Goal: Information Seeking & Learning: Find specific fact

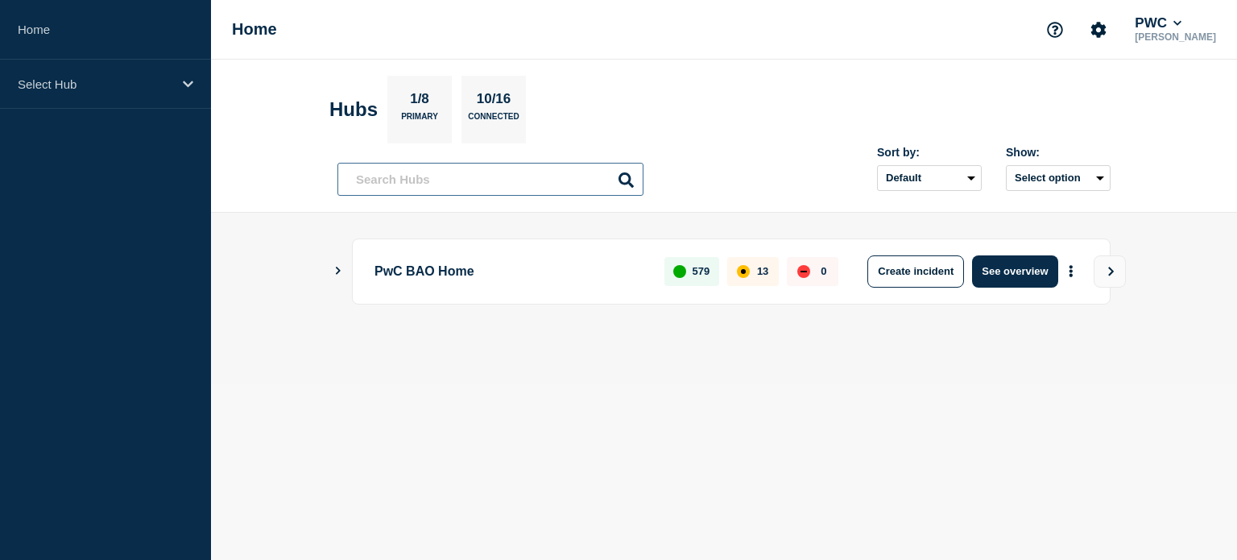
click at [473, 184] on input "text" at bounding box center [490, 179] width 306 height 33
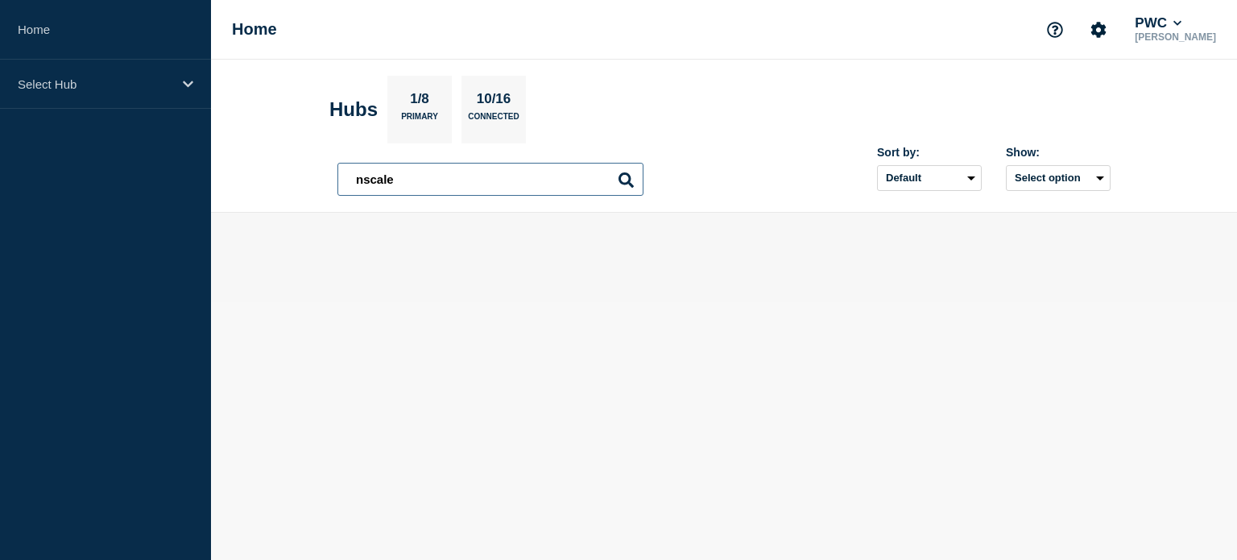
type input "nscale"
click at [375, 180] on input "nscale" at bounding box center [490, 179] width 306 height 33
click at [429, 178] on input "nscale" at bounding box center [490, 179] width 306 height 33
click at [630, 176] on icon at bounding box center [625, 179] width 15 height 15
click at [441, 180] on input "nscale" at bounding box center [490, 179] width 306 height 33
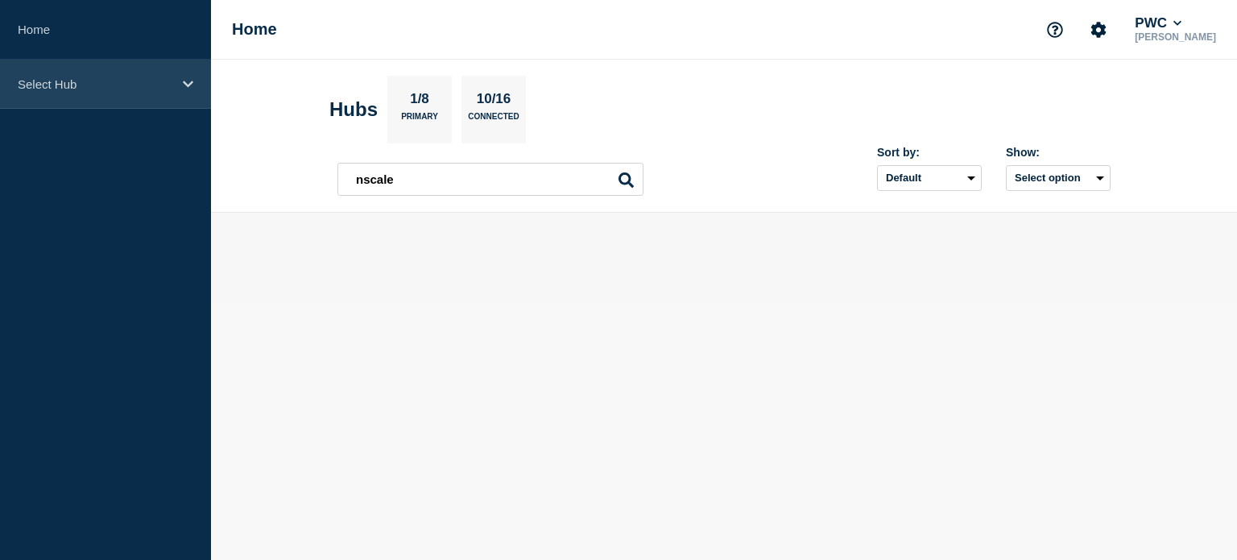
click at [130, 100] on div "Select Hub" at bounding box center [105, 84] width 211 height 49
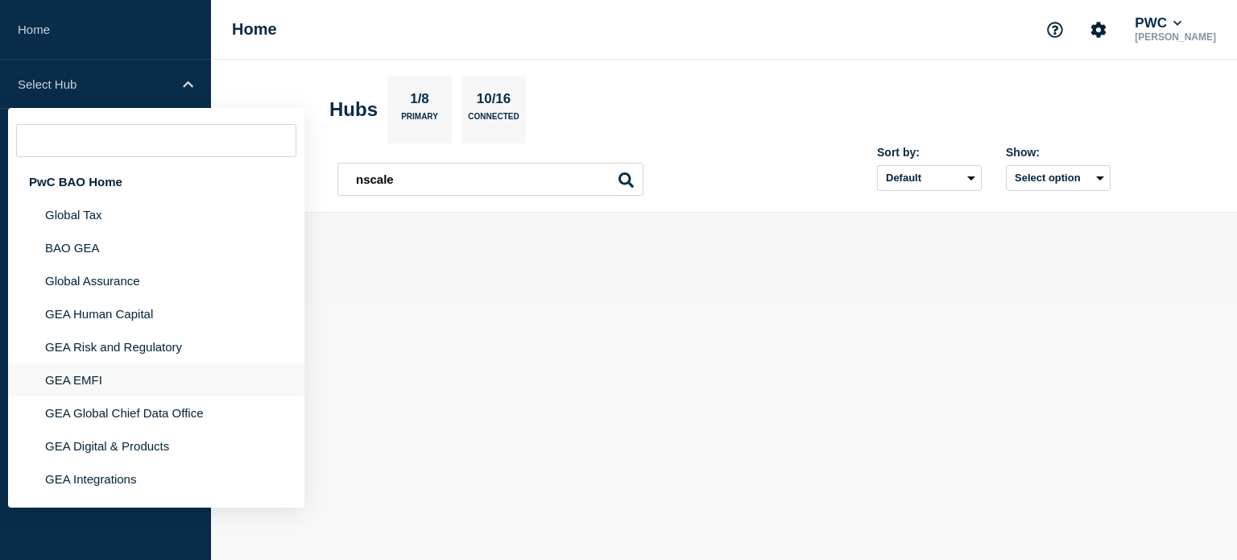
click at [114, 377] on li "GEA EMFI" at bounding box center [156, 379] width 296 height 33
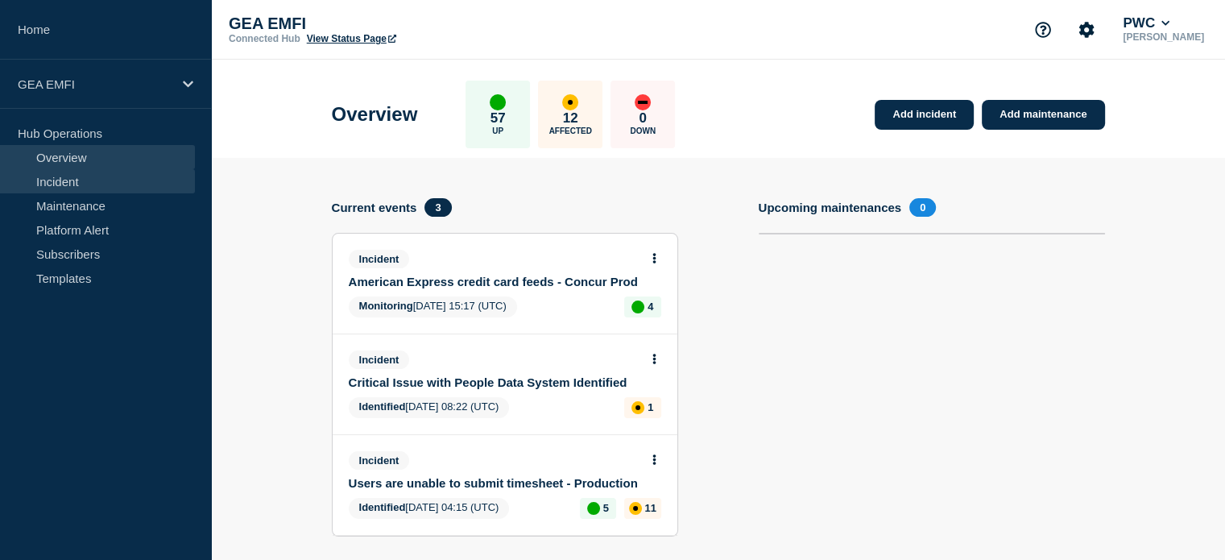
click at [104, 186] on link "Incident" at bounding box center [97, 181] width 195 height 24
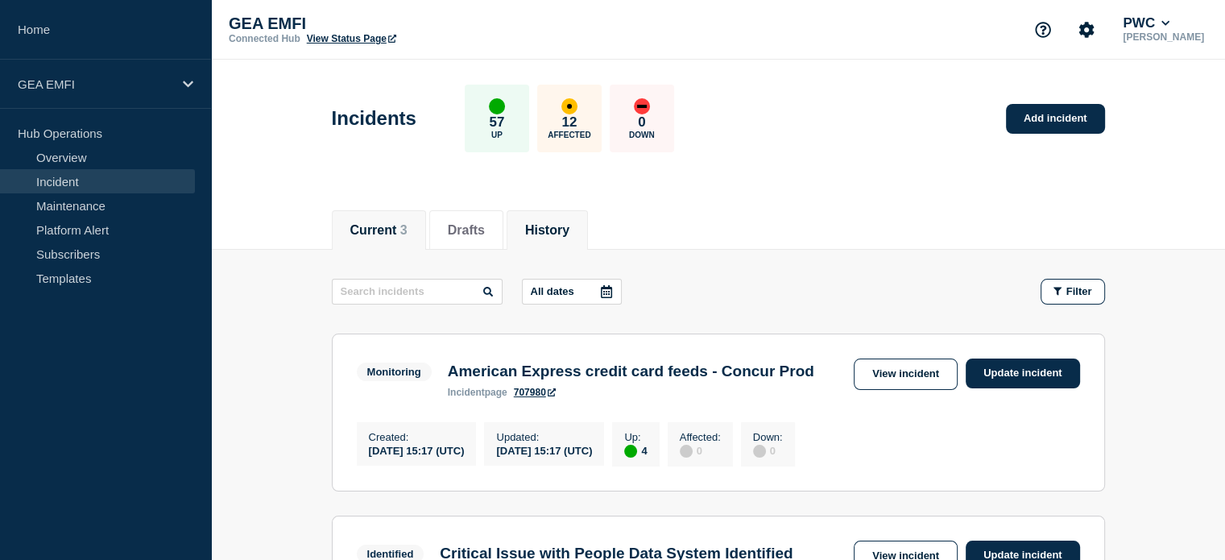
click at [556, 234] on button "History" at bounding box center [547, 230] width 44 height 14
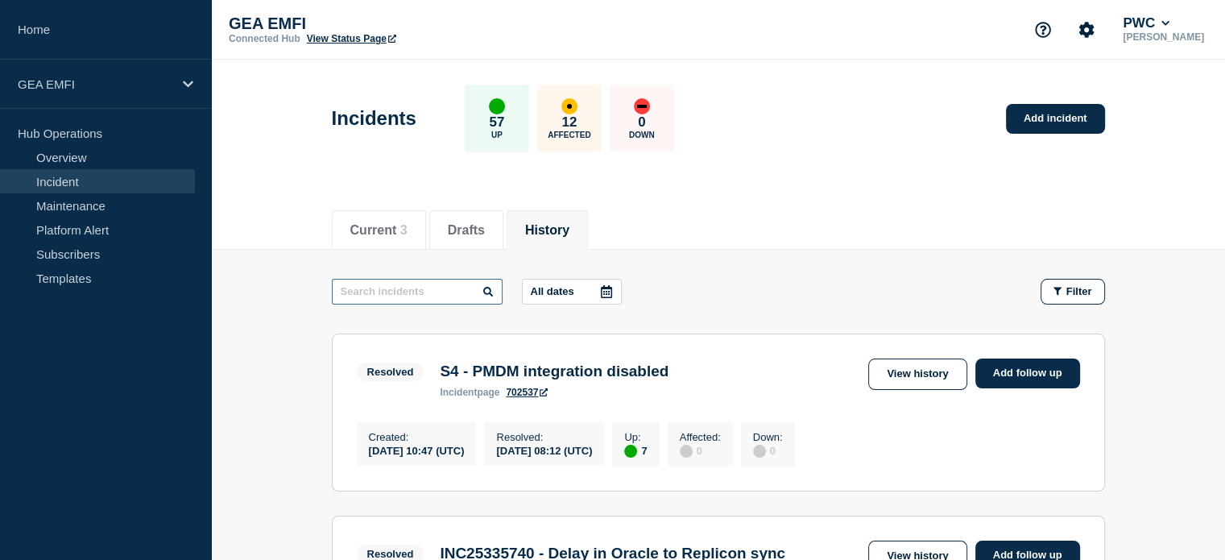
click at [426, 298] on input "text" at bounding box center [417, 292] width 171 height 26
type input "nscale"
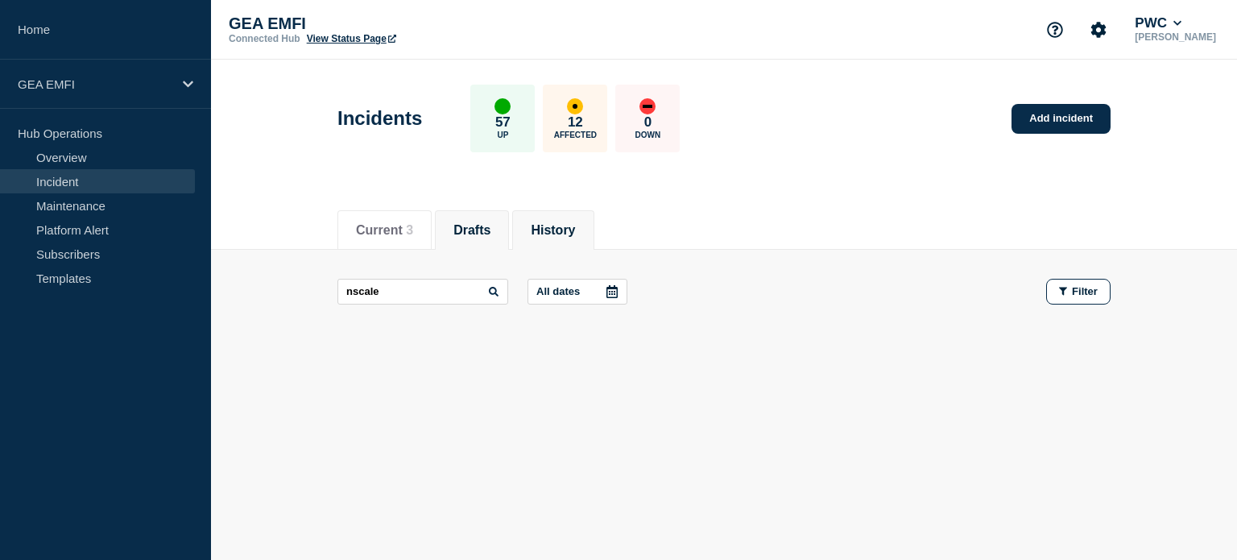
click at [490, 232] on button "Drafts" at bounding box center [471, 230] width 37 height 14
click at [457, 291] on input "text" at bounding box center [422, 292] width 171 height 26
click at [374, 225] on button "Current 3" at bounding box center [384, 230] width 57 height 14
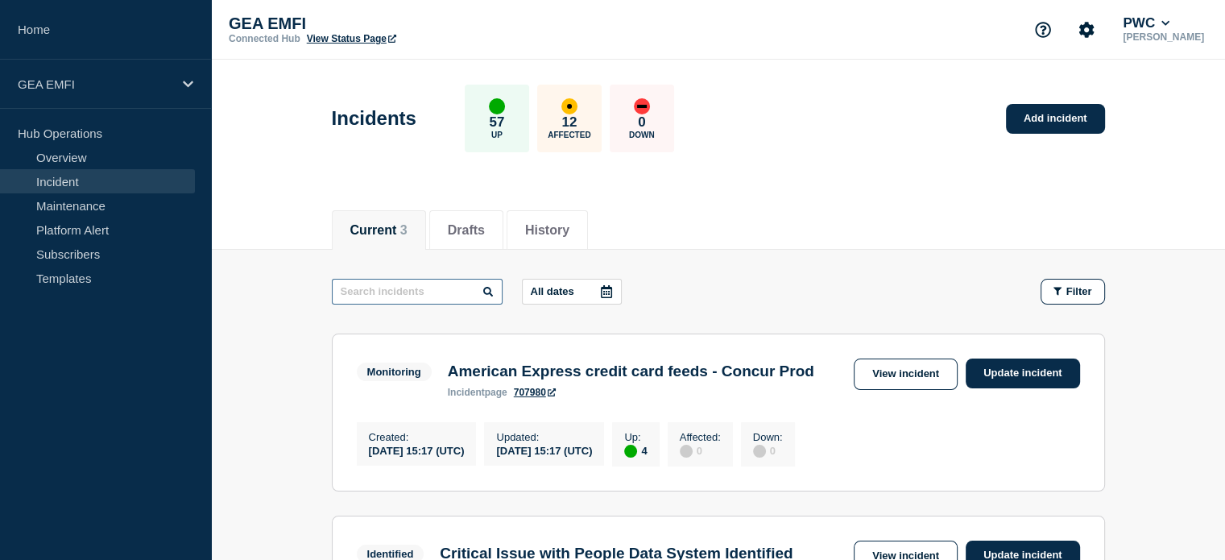
click at [416, 298] on input "text" at bounding box center [417, 292] width 171 height 26
click at [1075, 285] on span "Filter" at bounding box center [1079, 291] width 26 height 12
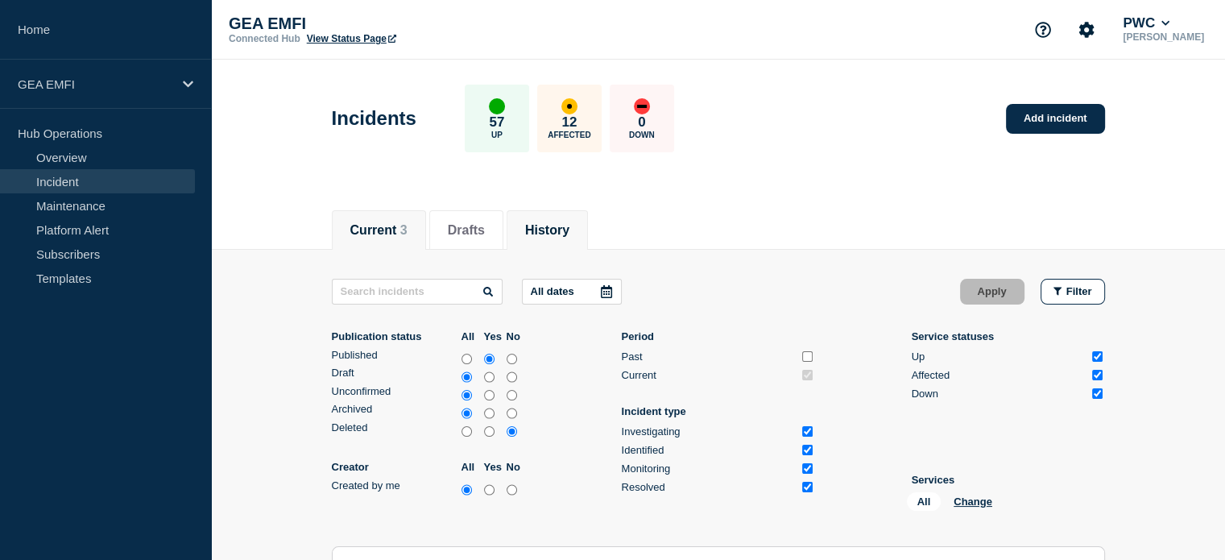
click at [569, 231] on button "History" at bounding box center [547, 230] width 44 height 14
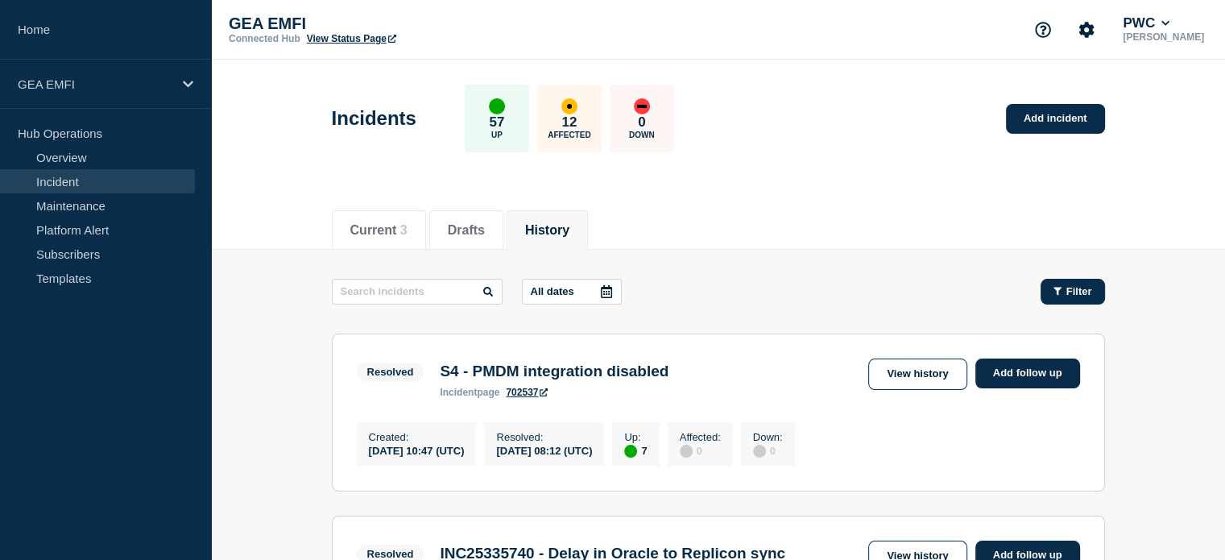
click at [1082, 289] on span "Filter" at bounding box center [1079, 291] width 26 height 12
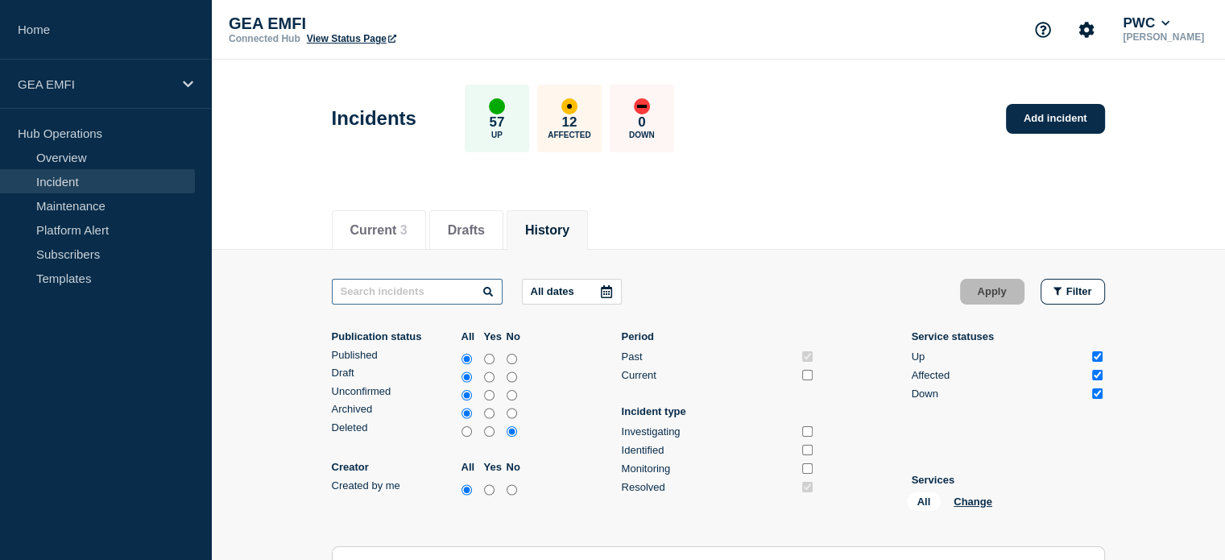
click at [436, 290] on input "text" at bounding box center [417, 292] width 171 height 26
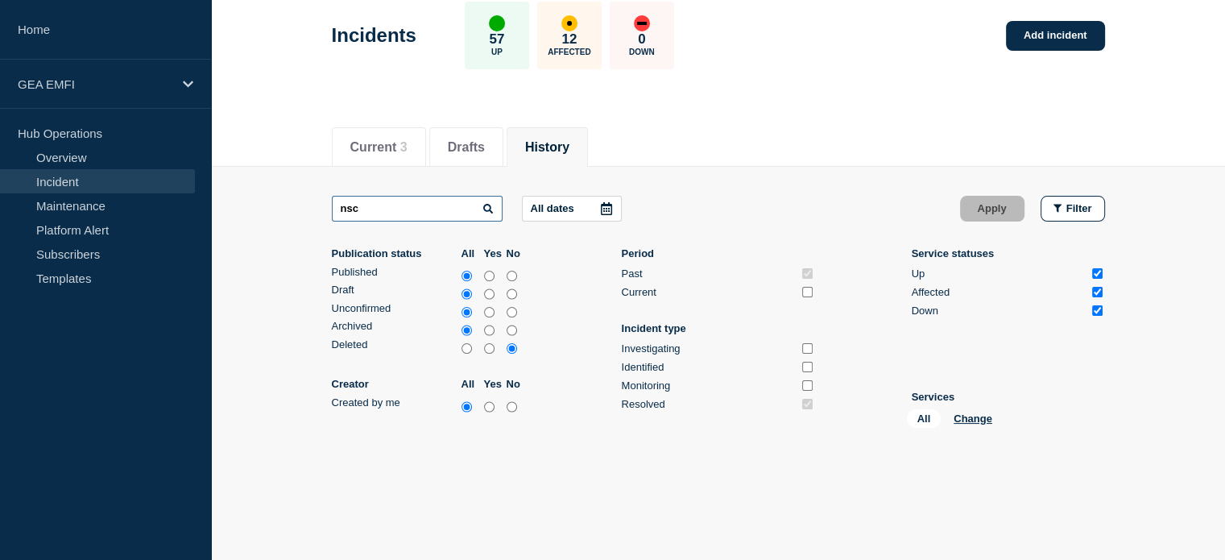
scroll to position [149, 0]
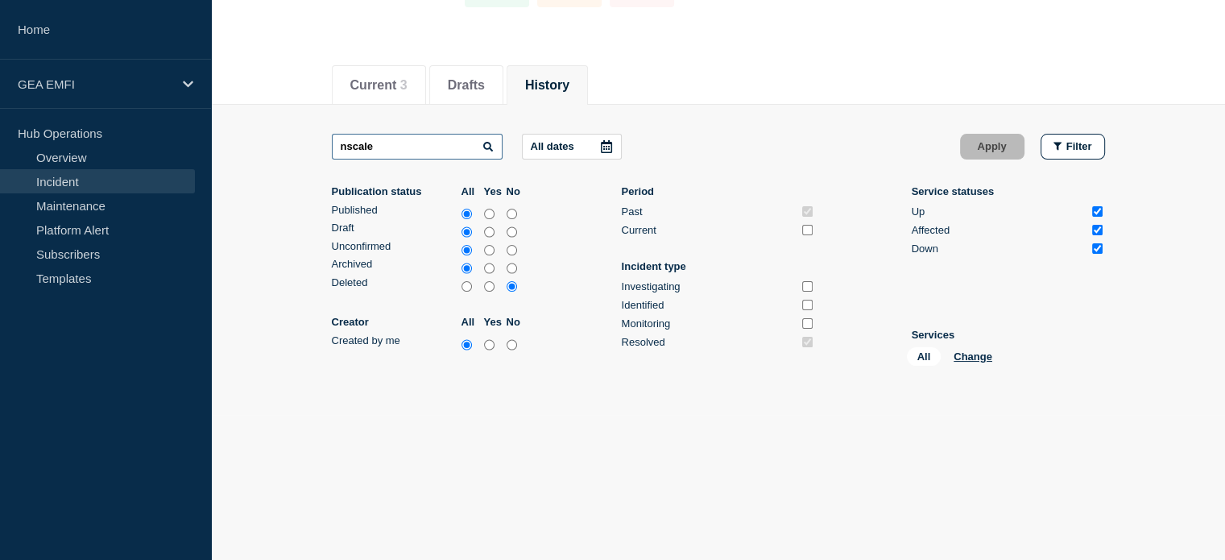
type input "nscale"
